Goal: Transaction & Acquisition: Purchase product/service

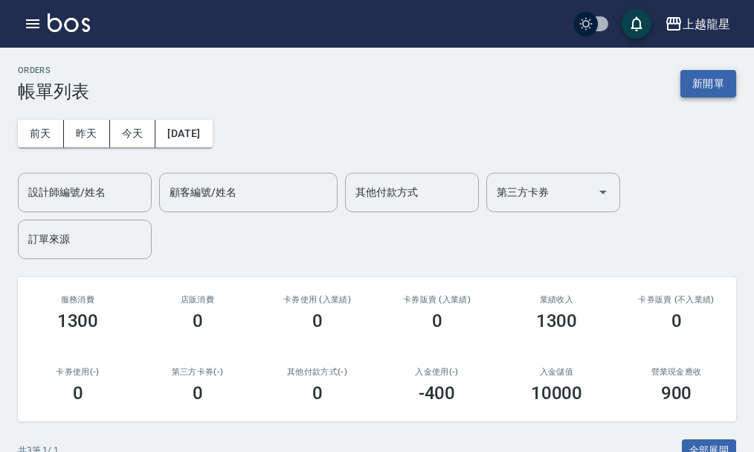
click at [693, 88] on button "新開單" at bounding box center [709, 84] width 56 height 28
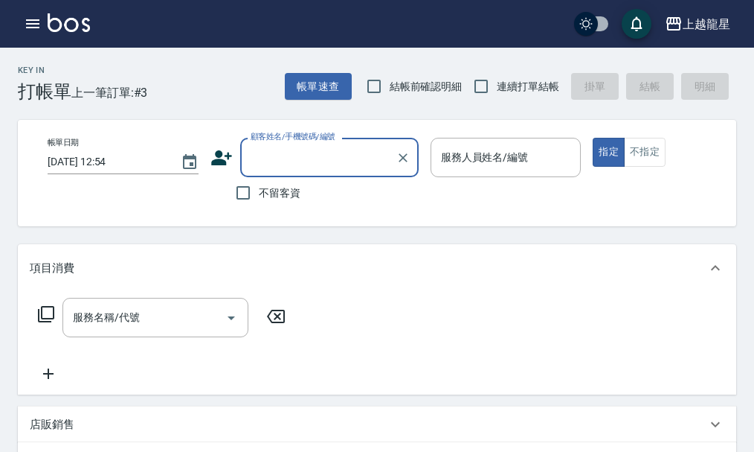
click at [304, 190] on div "不留客資" at bounding box center [315, 192] width 208 height 31
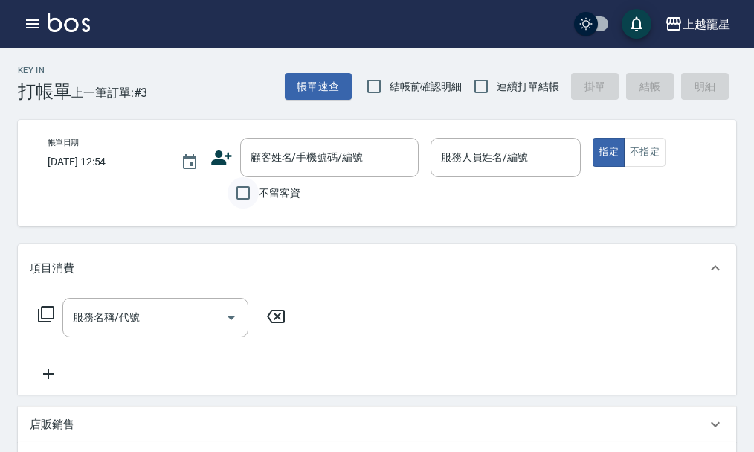
click at [248, 194] on input "不留客資" at bounding box center [243, 192] width 31 height 31
checkbox input "true"
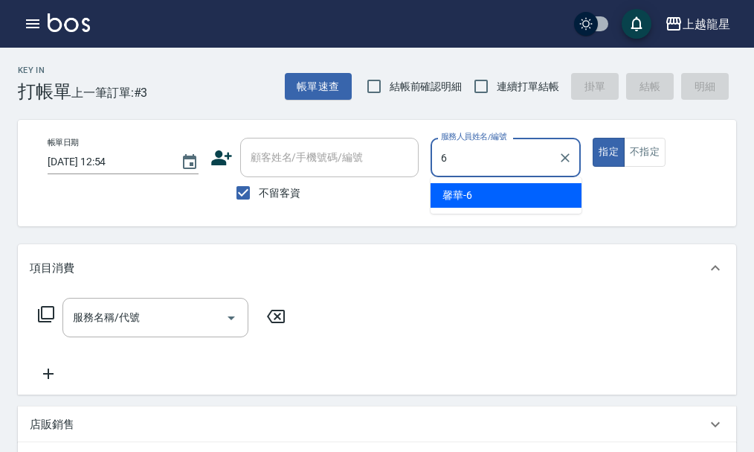
type input "馨華-6"
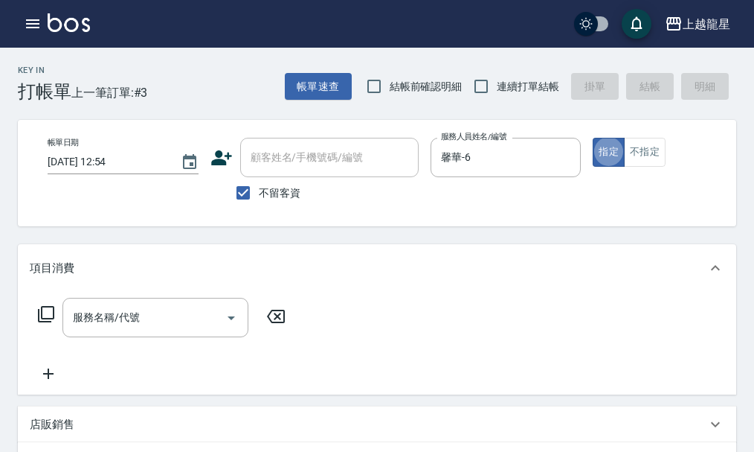
type button "true"
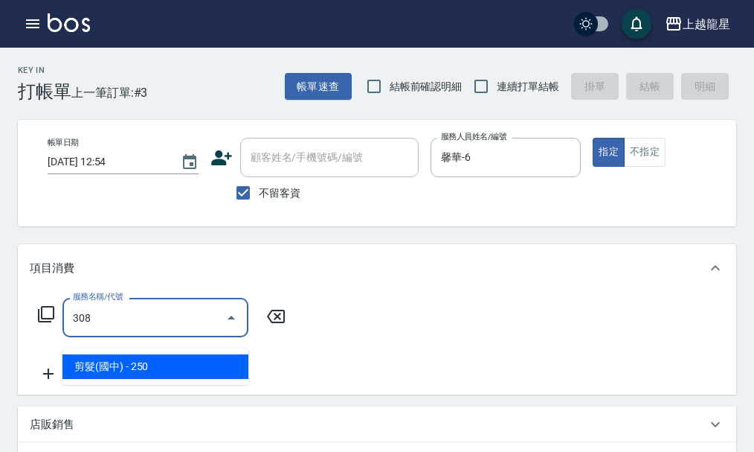
type input "剪髮(國中)(308)"
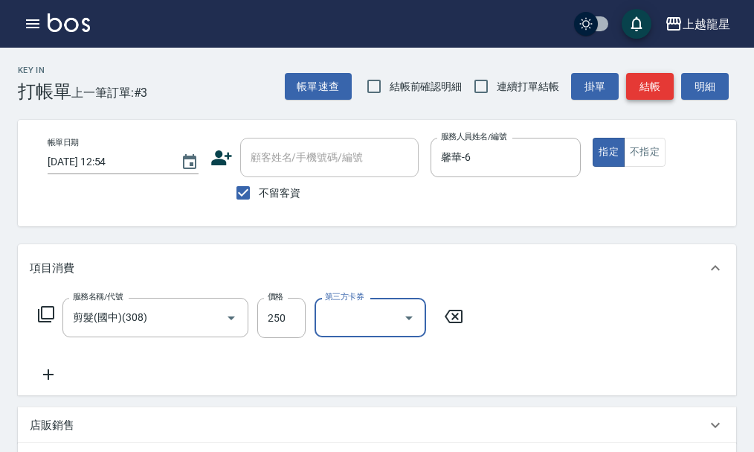
click at [664, 84] on button "結帳" at bounding box center [650, 87] width 48 height 28
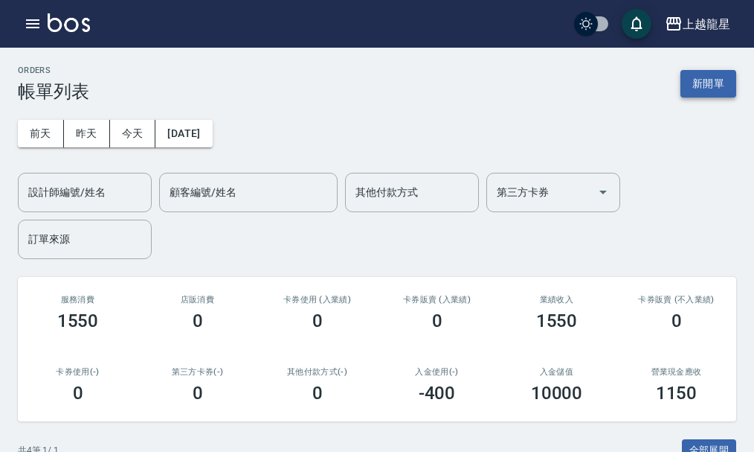
click at [719, 94] on button "新開單" at bounding box center [709, 84] width 56 height 28
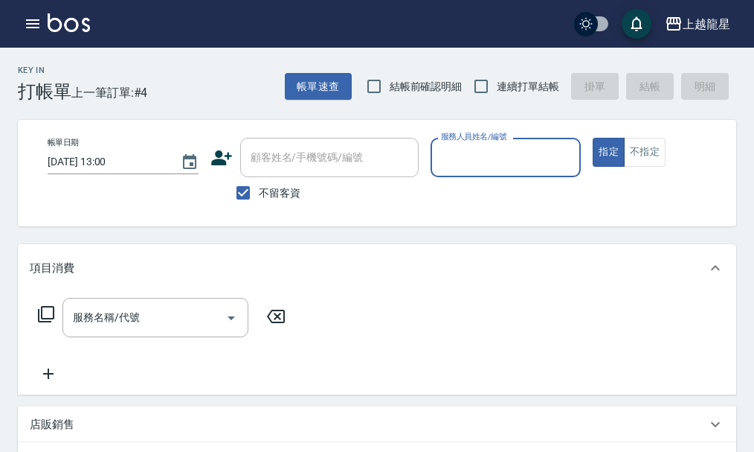
click at [502, 163] on input "服務人員姓名/編號" at bounding box center [506, 157] width 138 height 26
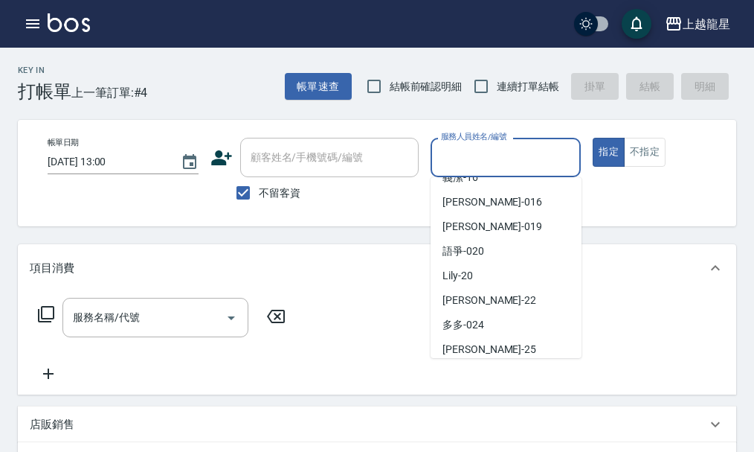
scroll to position [298, 0]
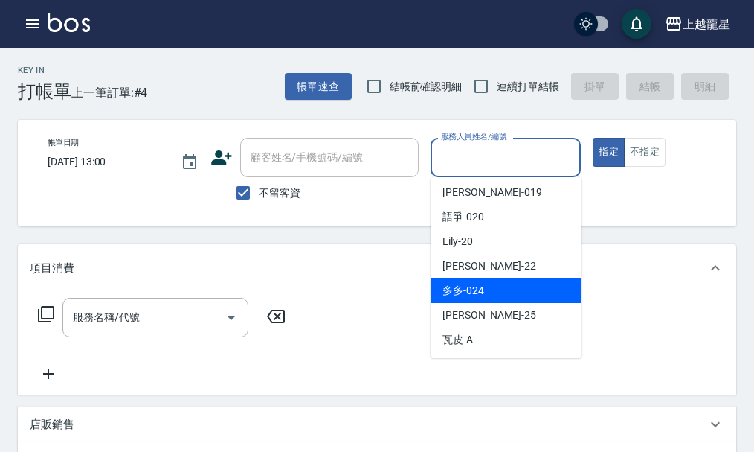
click at [468, 298] on div "多多 -024" at bounding box center [506, 290] width 151 height 25
type input "多多-024"
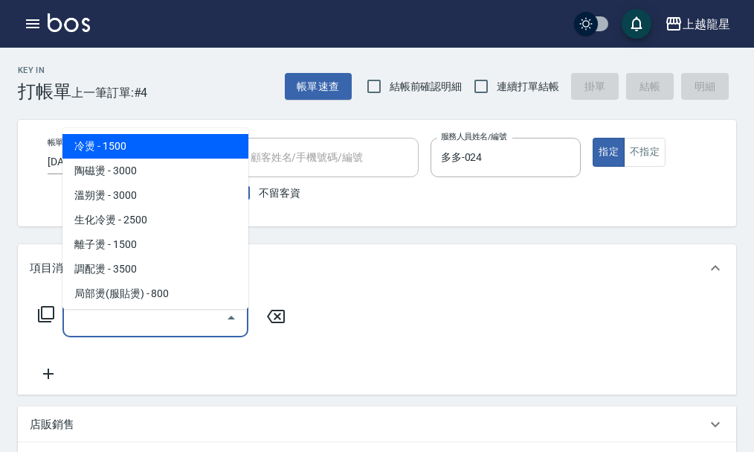
click at [182, 324] on input "服務名稱/代號" at bounding box center [144, 317] width 150 height 26
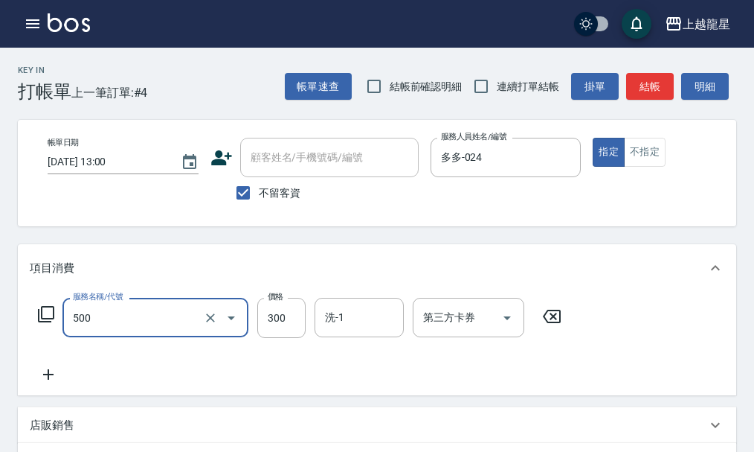
type input "一般洗髮(500)"
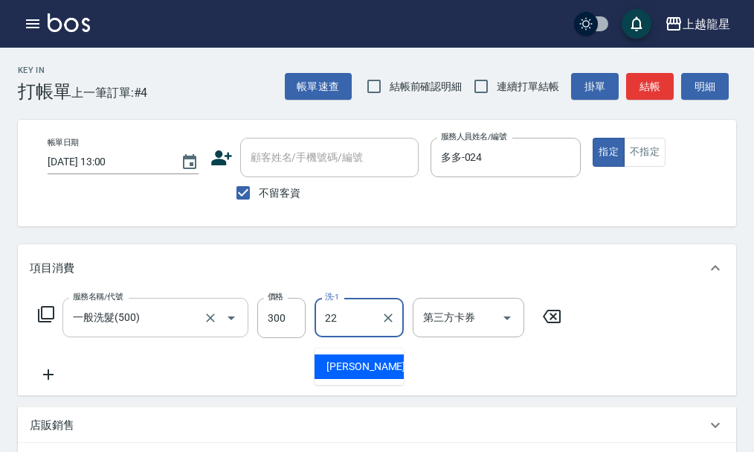
type input "[PERSON_NAME]-22"
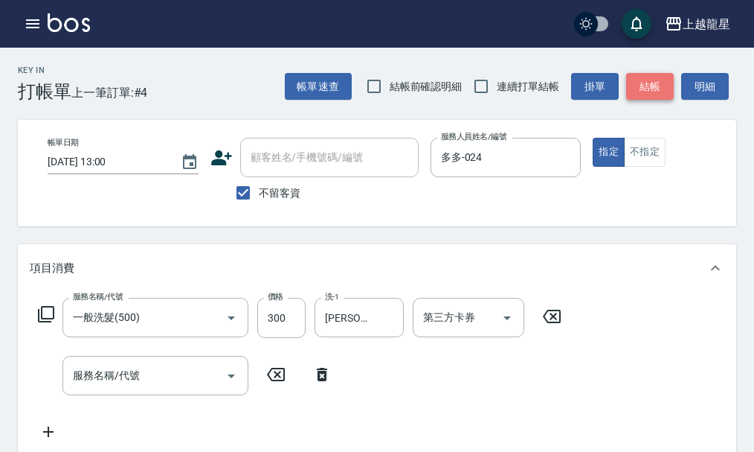
click at [651, 83] on button "結帳" at bounding box center [650, 87] width 48 height 28
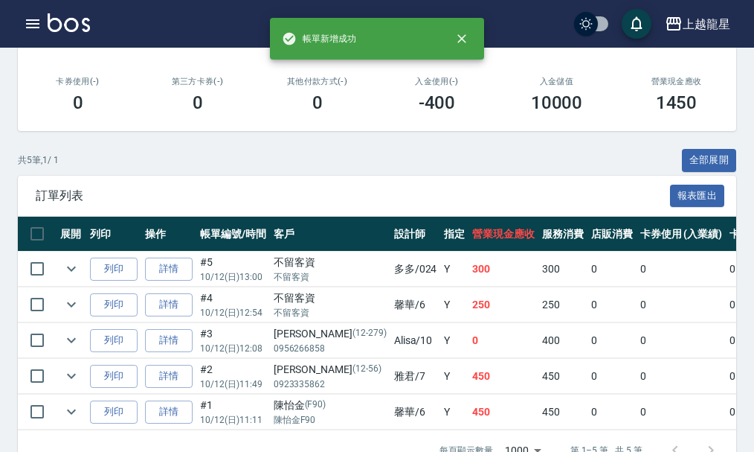
scroll to position [338, 0]
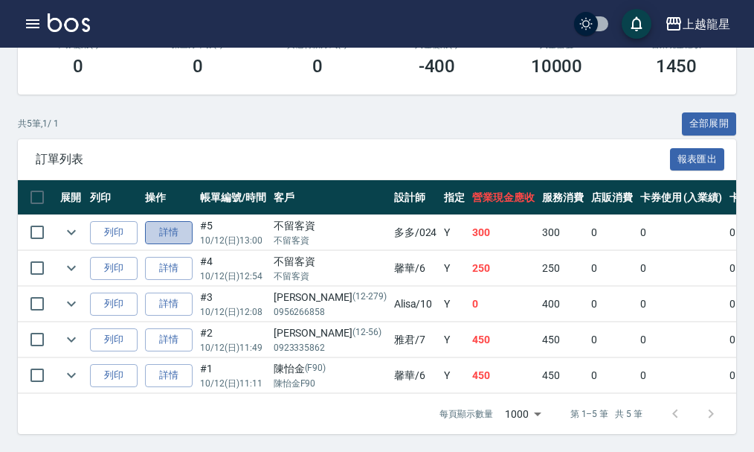
click at [159, 222] on link "詳情" at bounding box center [169, 232] width 48 height 23
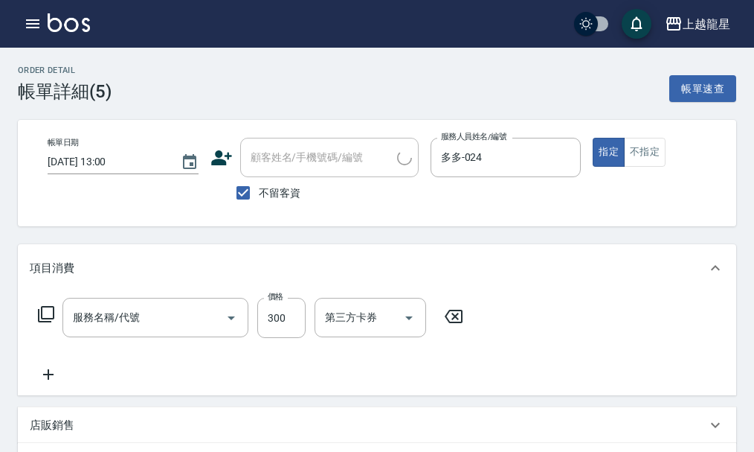
type input "[DATE] 13:00"
checkbox input "true"
type input "多多-024"
type input "一般洗髮(500)"
click at [632, 146] on button "不指定" at bounding box center [645, 152] width 42 height 29
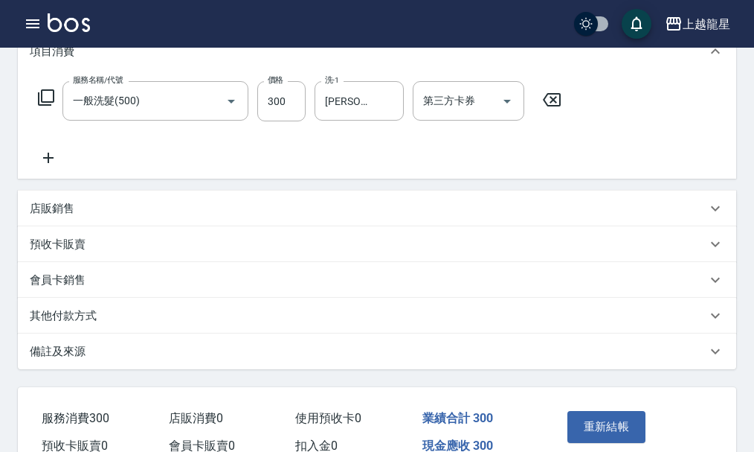
scroll to position [223, 0]
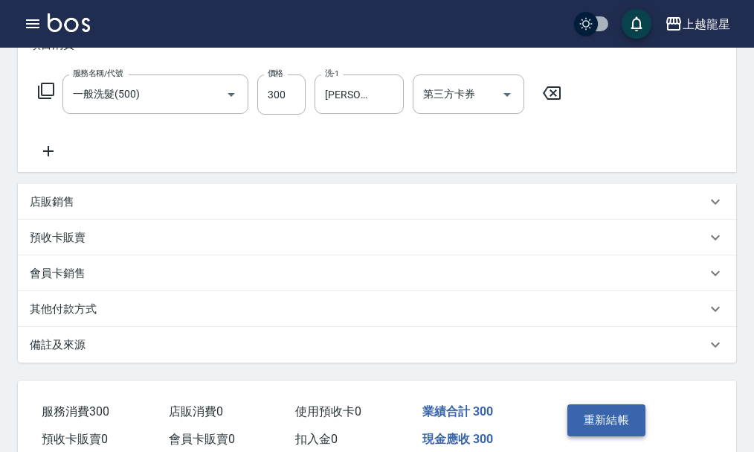
click at [594, 432] on button "重新結帳" at bounding box center [607, 419] width 79 height 31
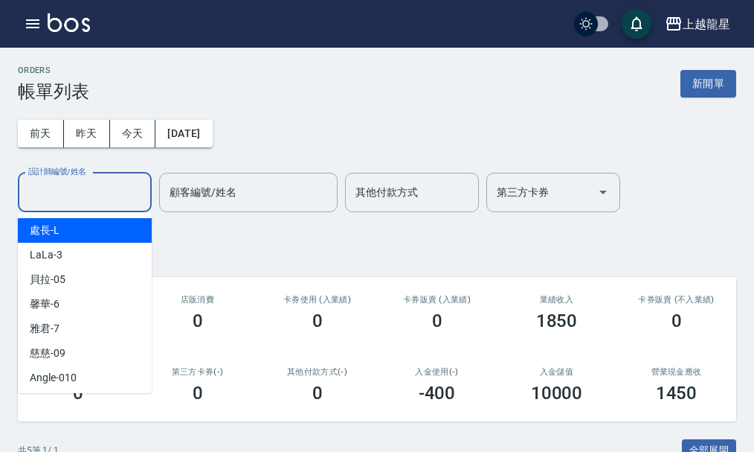
click at [78, 205] on input "設計師編號/姓名" at bounding box center [85, 192] width 121 height 26
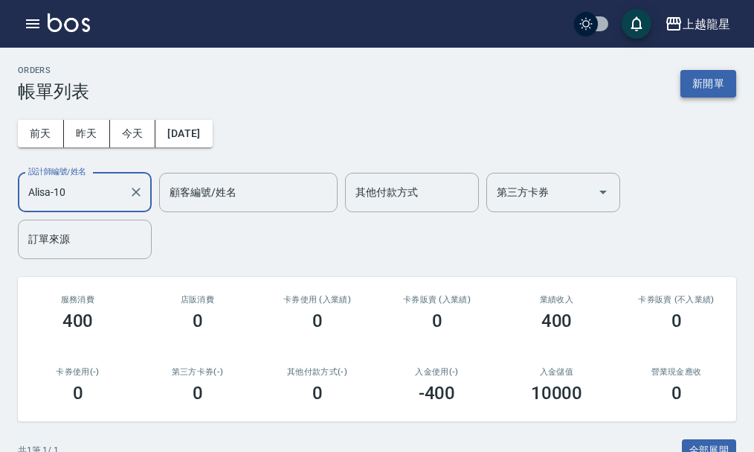
type input "Alisa-10"
click at [706, 92] on button "新開單" at bounding box center [709, 84] width 56 height 28
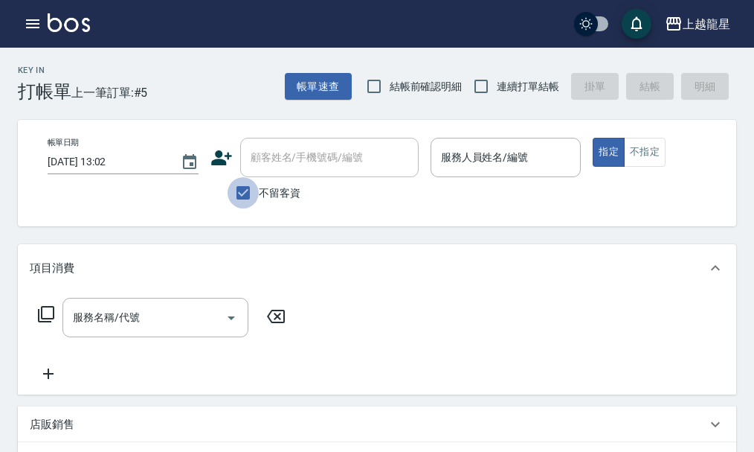
click at [240, 187] on input "不留客資" at bounding box center [243, 192] width 31 height 31
checkbox input "false"
click at [278, 162] on div "顧客姓名/手機號碼/編號 顧客姓名/手機號碼/編號" at bounding box center [329, 157] width 179 height 39
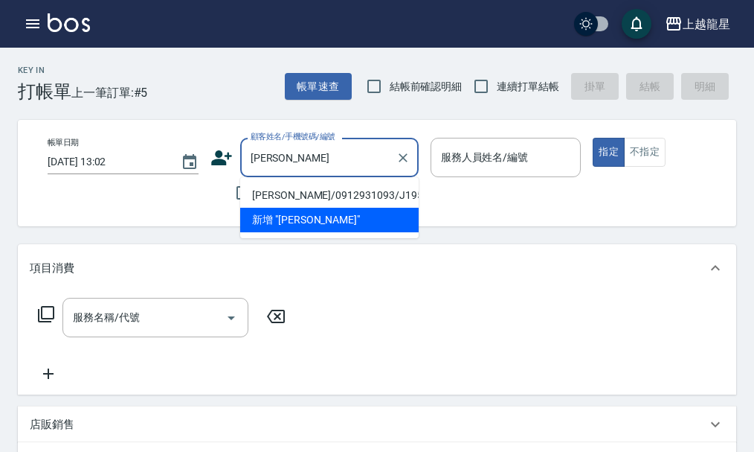
click at [288, 195] on li "[PERSON_NAME]/0912931093/J195" at bounding box center [329, 195] width 179 height 25
type input "[PERSON_NAME]/0912931093/J195"
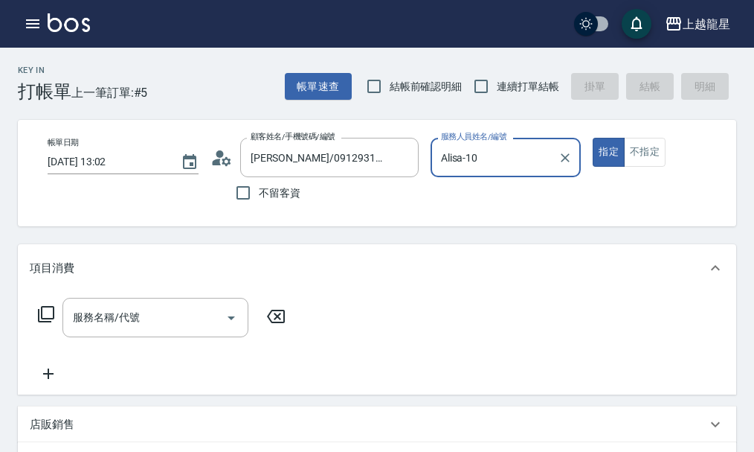
type input "Alisa-10"
click at [197, 315] on input "服務名稱/代號" at bounding box center [144, 317] width 150 height 26
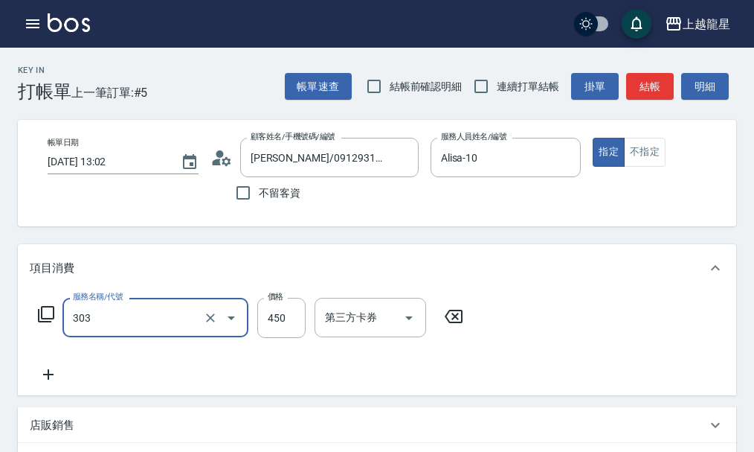
scroll to position [149, 0]
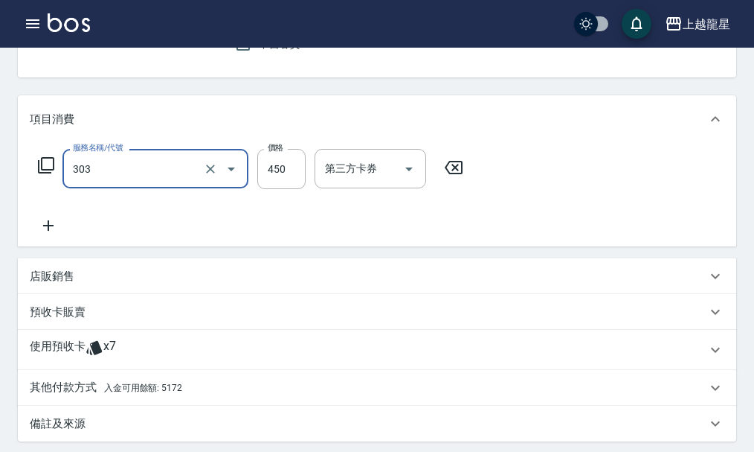
type input "剪髮(303)"
click at [249, 396] on div "其他付款方式 入金可用餘額: 5172" at bounding box center [368, 387] width 677 height 16
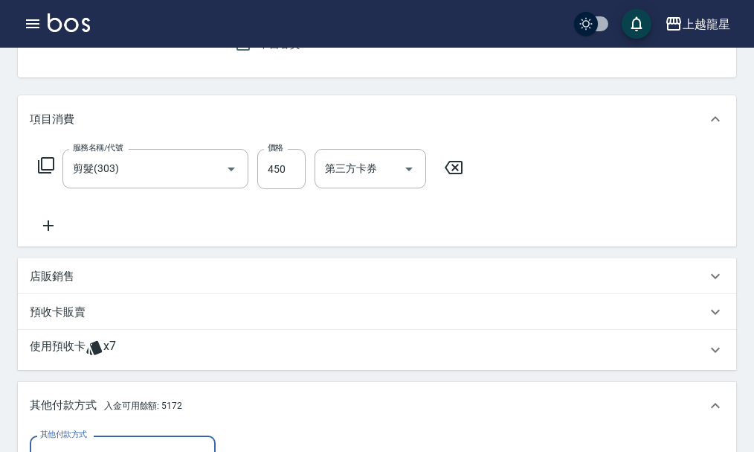
scroll to position [372, 0]
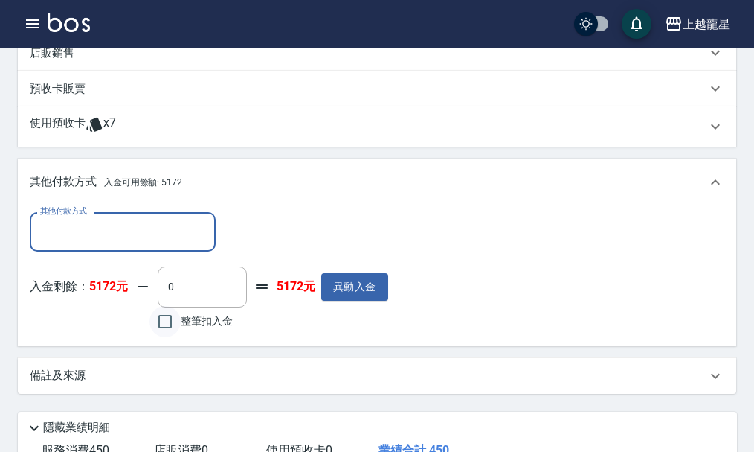
click at [171, 334] on input "整筆扣入金" at bounding box center [165, 321] width 31 height 31
checkbox input "true"
type input "450"
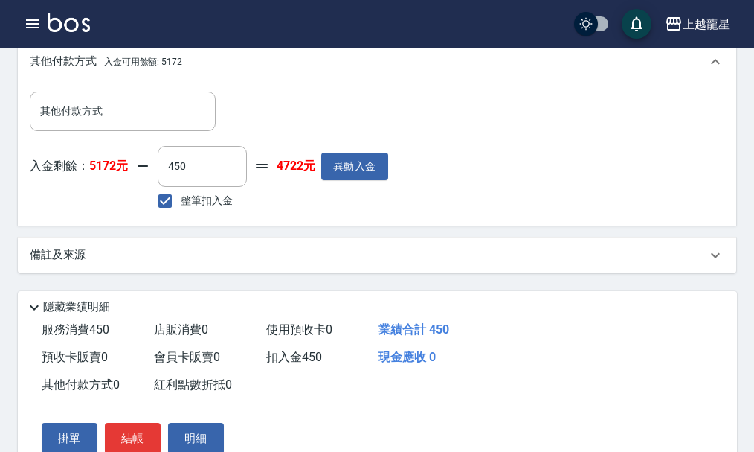
scroll to position [572, 0]
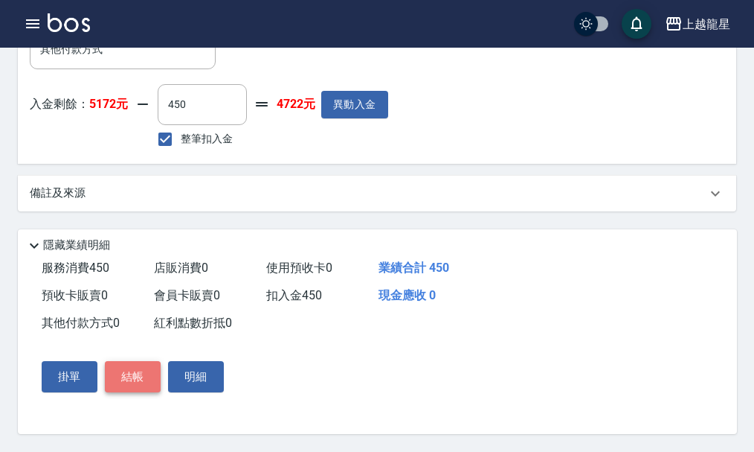
click at [133, 375] on button "結帳" at bounding box center [133, 376] width 56 height 31
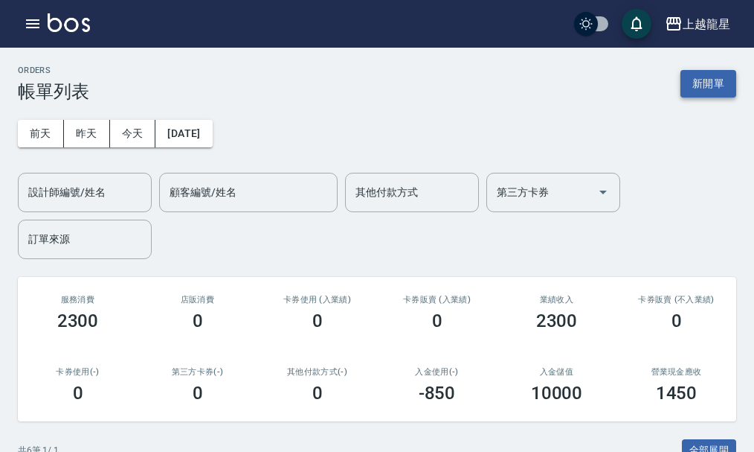
click at [716, 82] on button "新開單" at bounding box center [709, 84] width 56 height 28
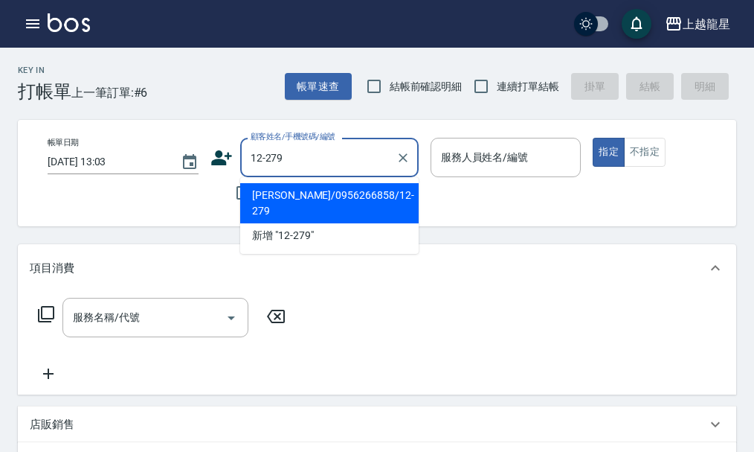
type input "[PERSON_NAME]/0956266858/12-279"
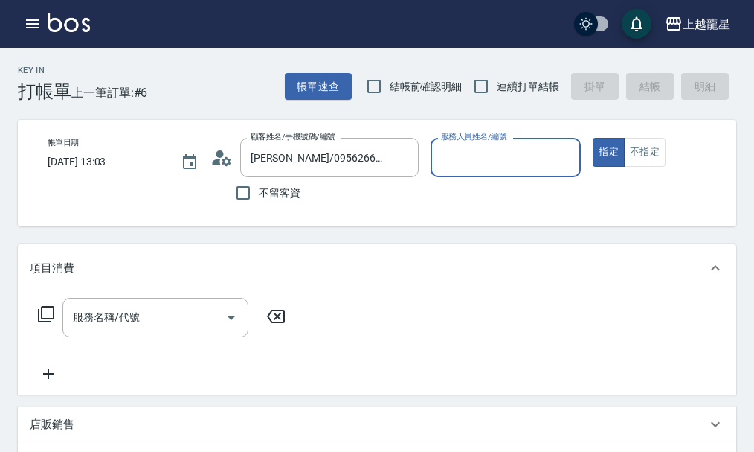
type input "Alisa-10"
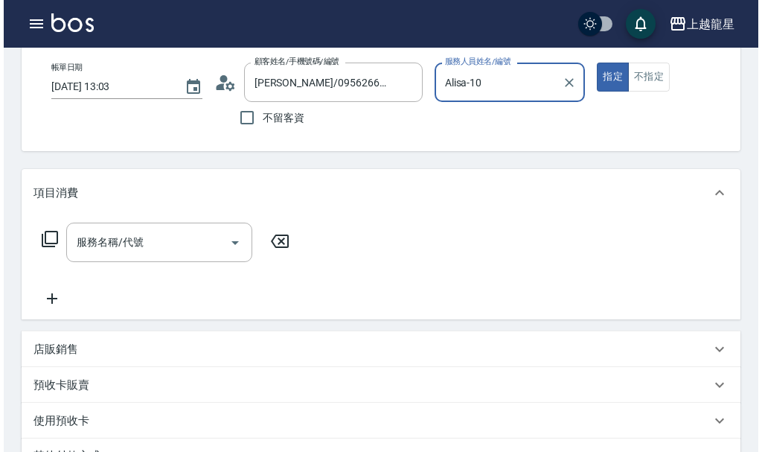
scroll to position [74, 0]
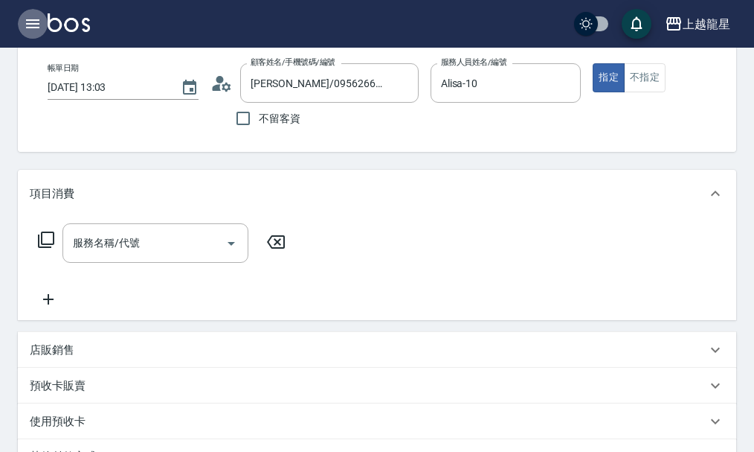
click at [25, 23] on icon "button" at bounding box center [33, 24] width 18 height 18
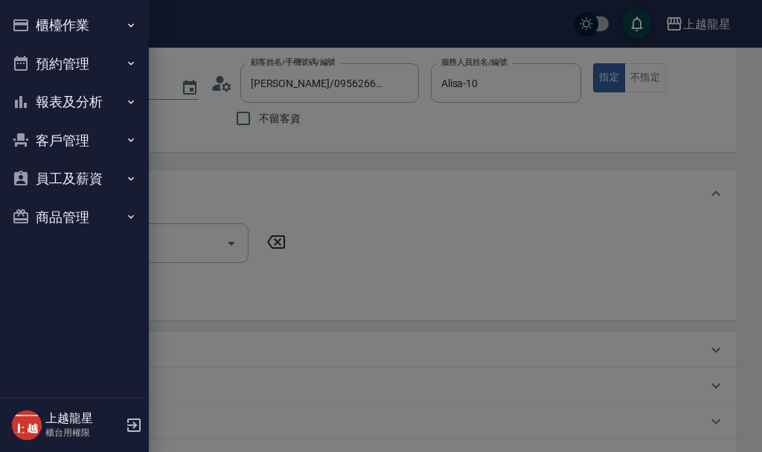
click at [25, 23] on icon "button" at bounding box center [20, 25] width 15 height 12
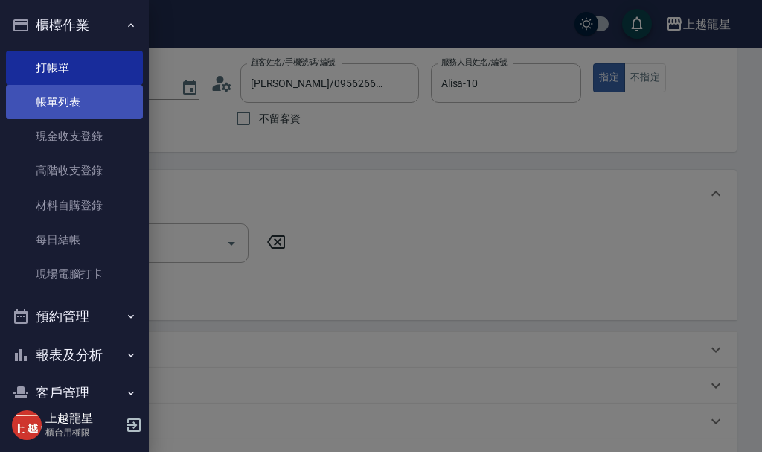
click at [83, 94] on link "帳單列表" at bounding box center [74, 102] width 137 height 34
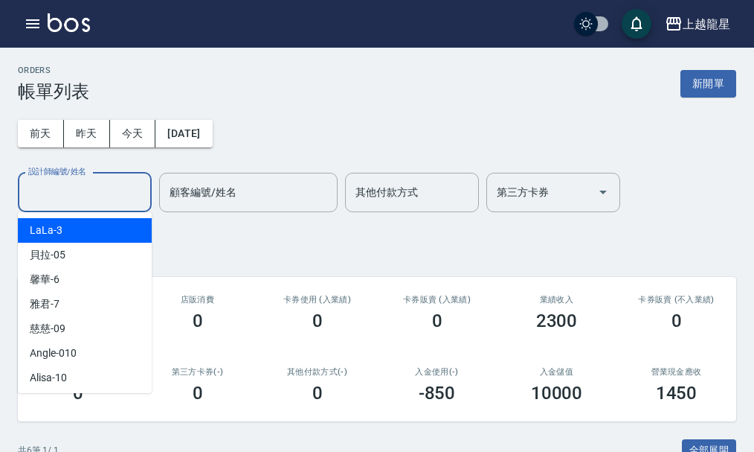
click at [111, 203] on input "設計師編號/姓名" at bounding box center [85, 192] width 121 height 26
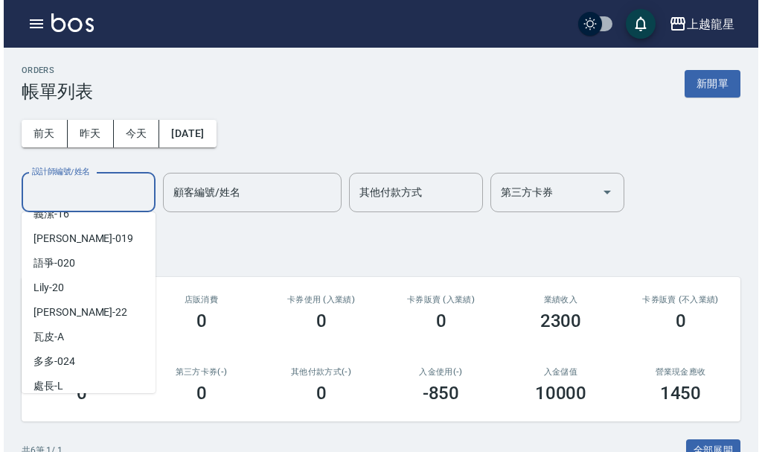
scroll to position [298, 0]
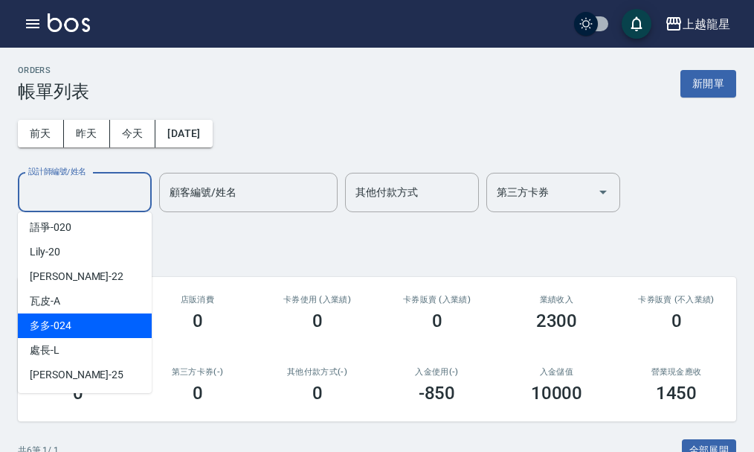
click at [72, 316] on div "多多 -024" at bounding box center [85, 325] width 134 height 25
type input "多多-024"
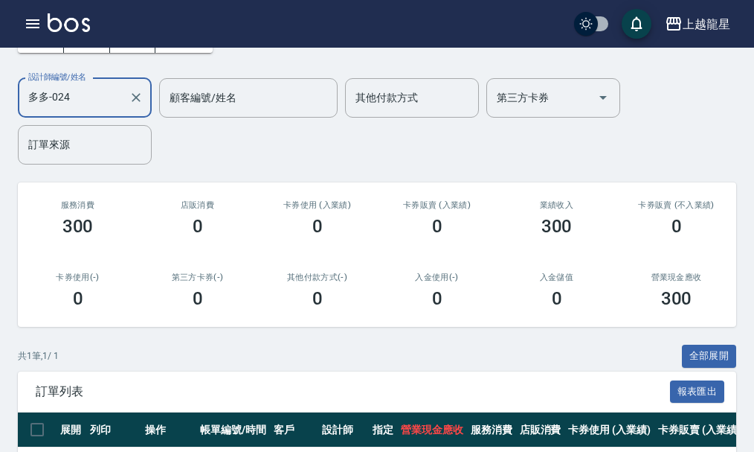
scroll to position [0, 0]
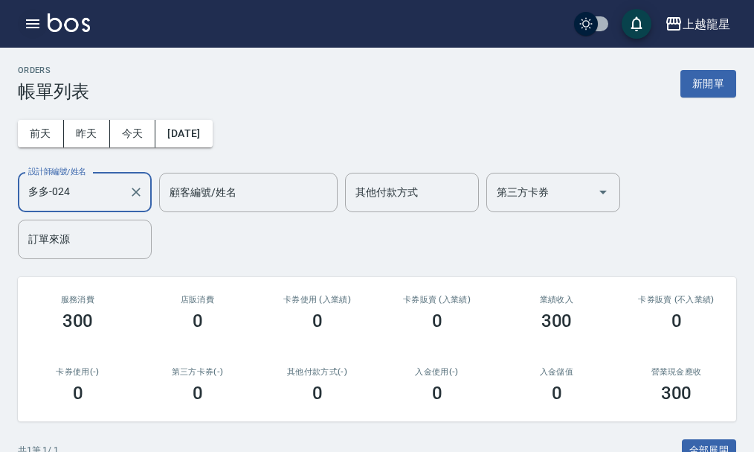
click at [42, 19] on button "button" at bounding box center [33, 24] width 30 height 30
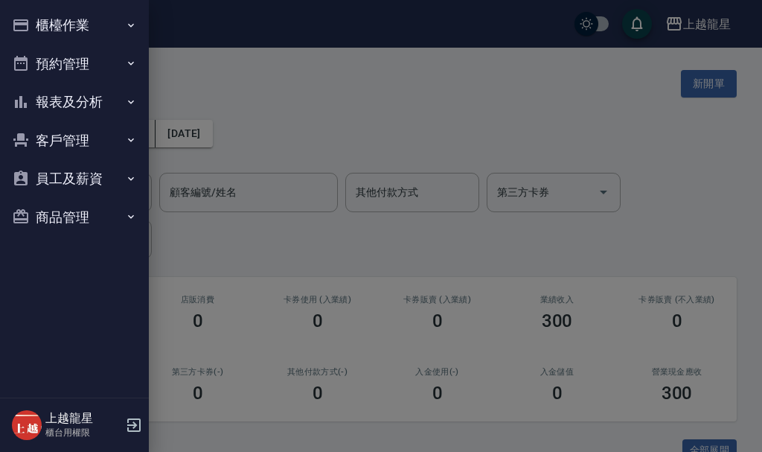
click at [370, 86] on div at bounding box center [381, 226] width 762 height 452
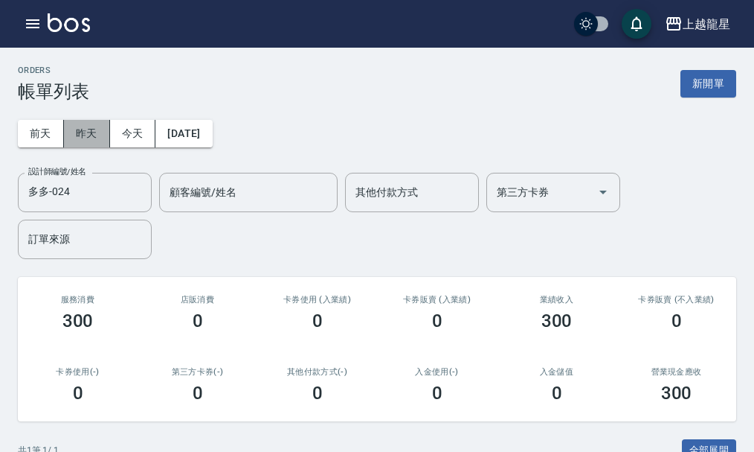
click at [97, 130] on button "昨天" at bounding box center [87, 134] width 46 height 28
click at [89, 24] on img at bounding box center [69, 22] width 42 height 19
